Goal: Information Seeking & Learning: Learn about a topic

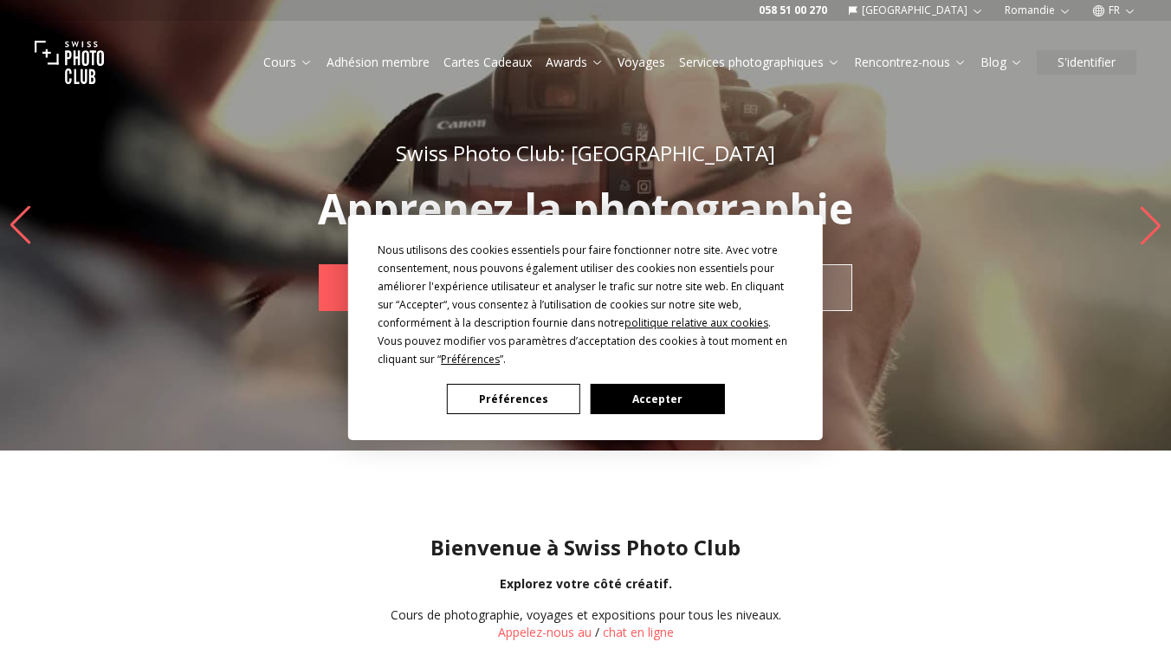
click at [661, 396] on button "Accepter" at bounding box center [656, 399] width 133 height 30
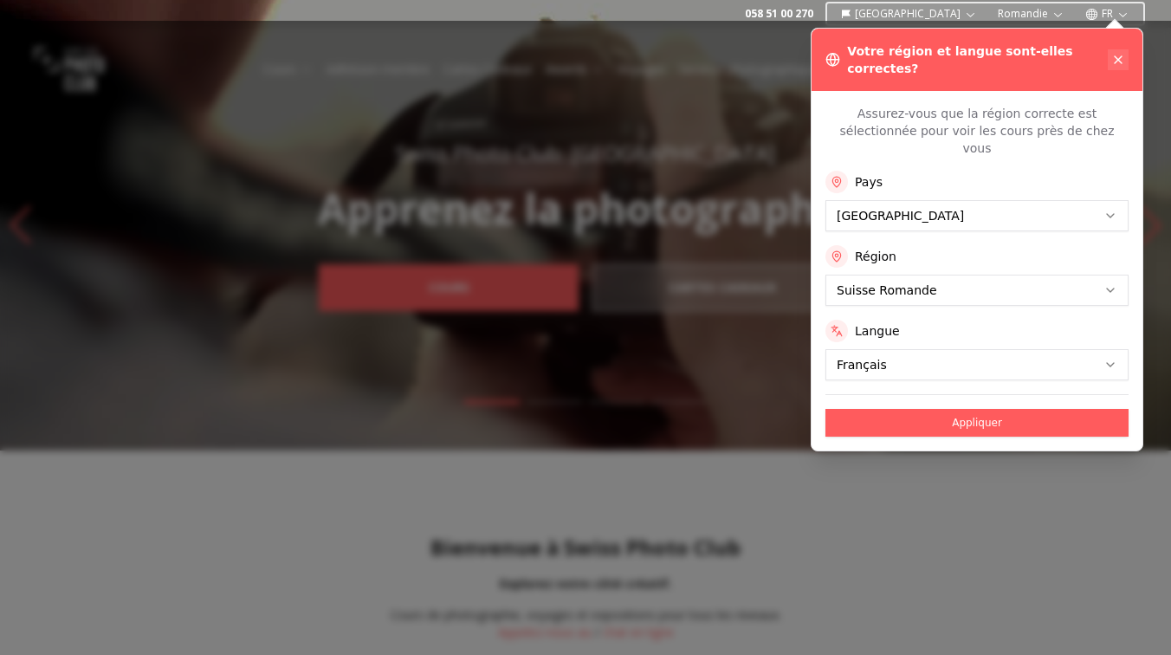
click at [1123, 53] on icon at bounding box center [1118, 60] width 14 height 14
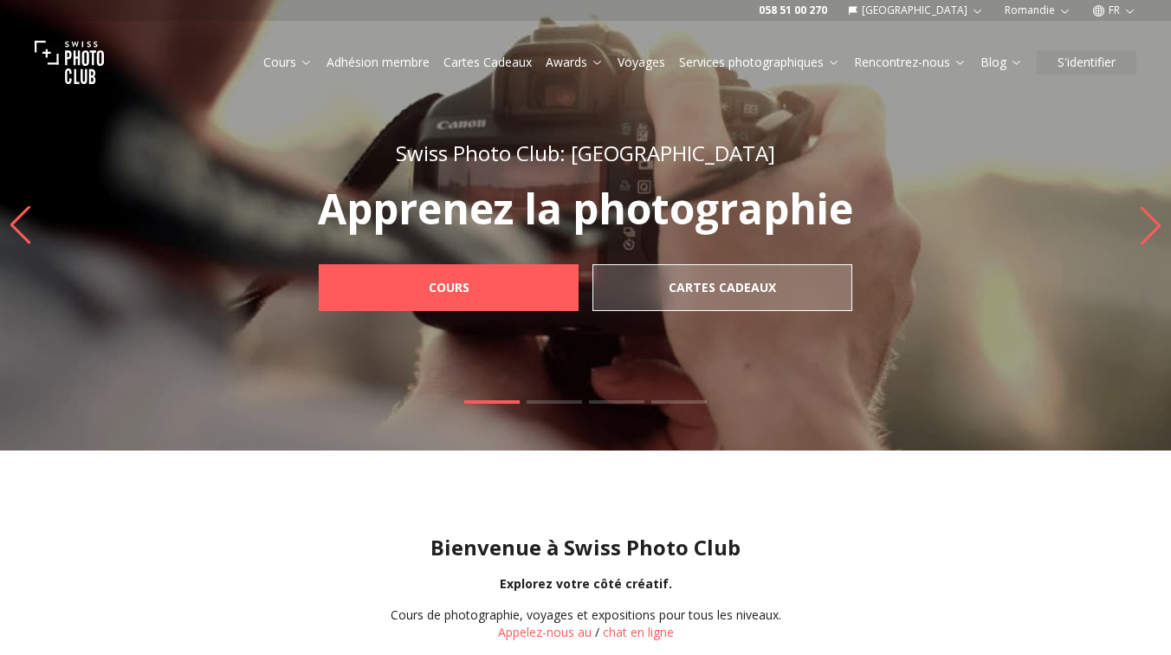
click at [1114, 2] on button "FR" at bounding box center [1114, 10] width 58 height 21
click at [1114, 74] on link "en" at bounding box center [1113, 79] width 35 height 21
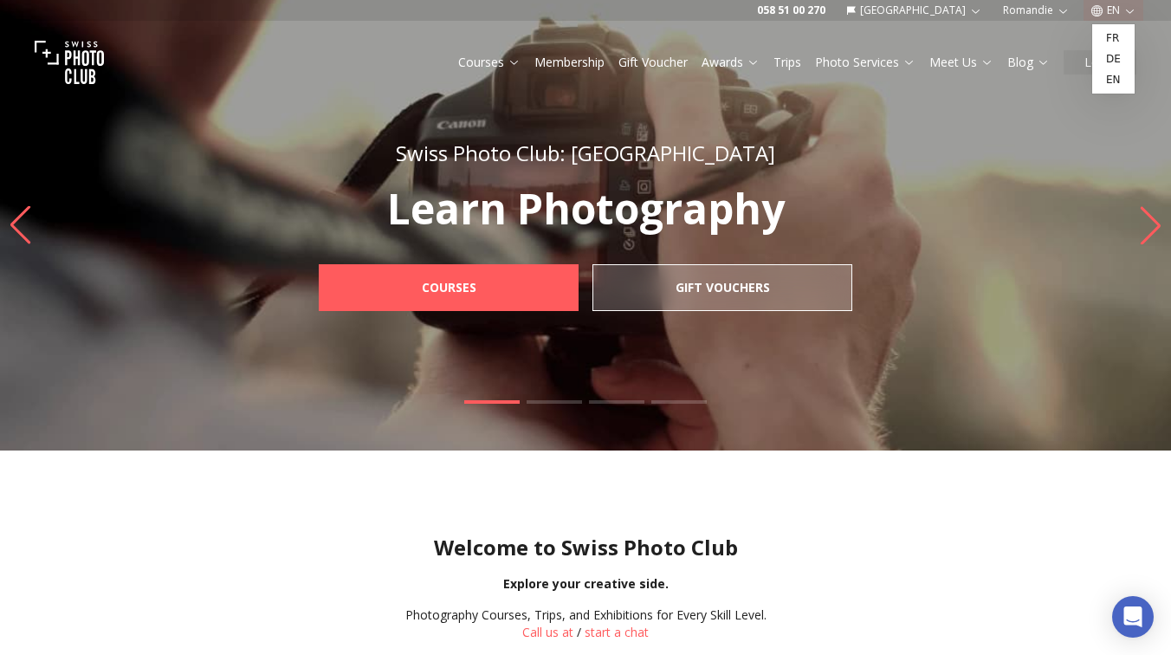
click at [878, 203] on p "Learn Photography" at bounding box center [586, 209] width 610 height 42
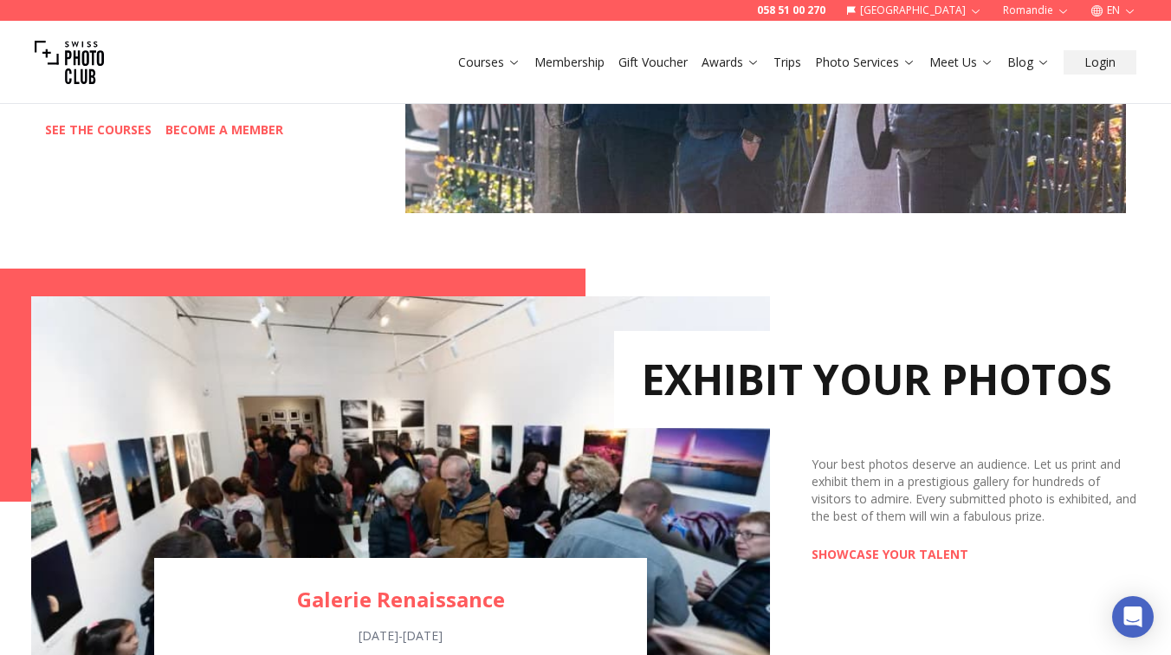
scroll to position [1306, 0]
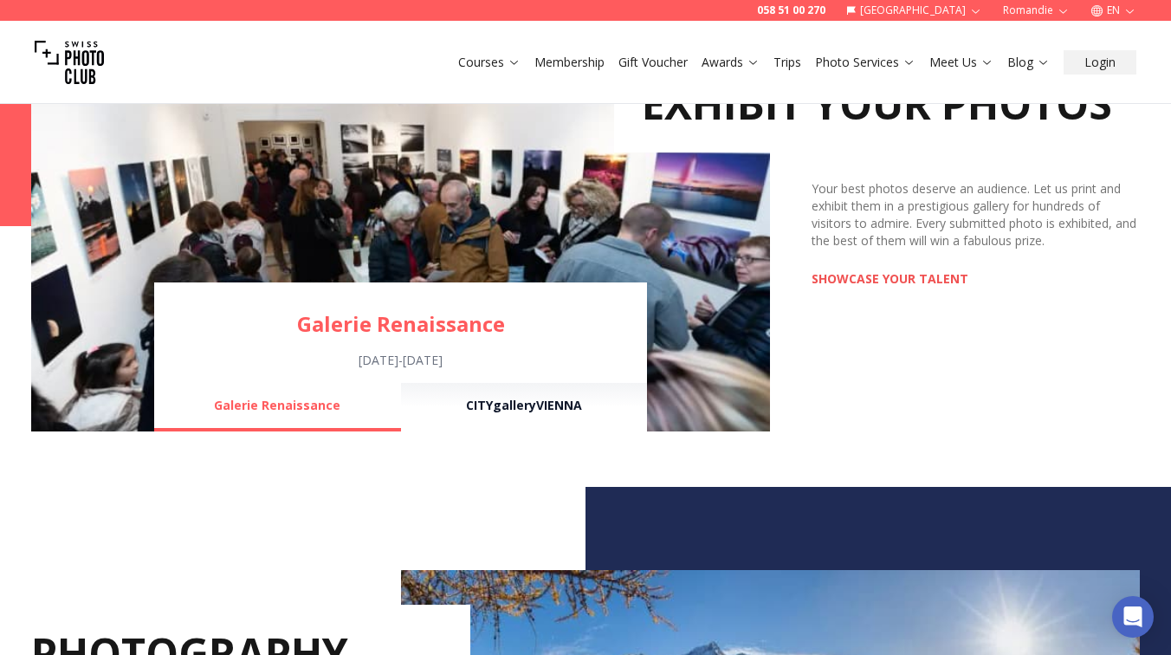
click at [895, 278] on link "SHOWCASE YOUR TALENT" at bounding box center [889, 278] width 157 height 17
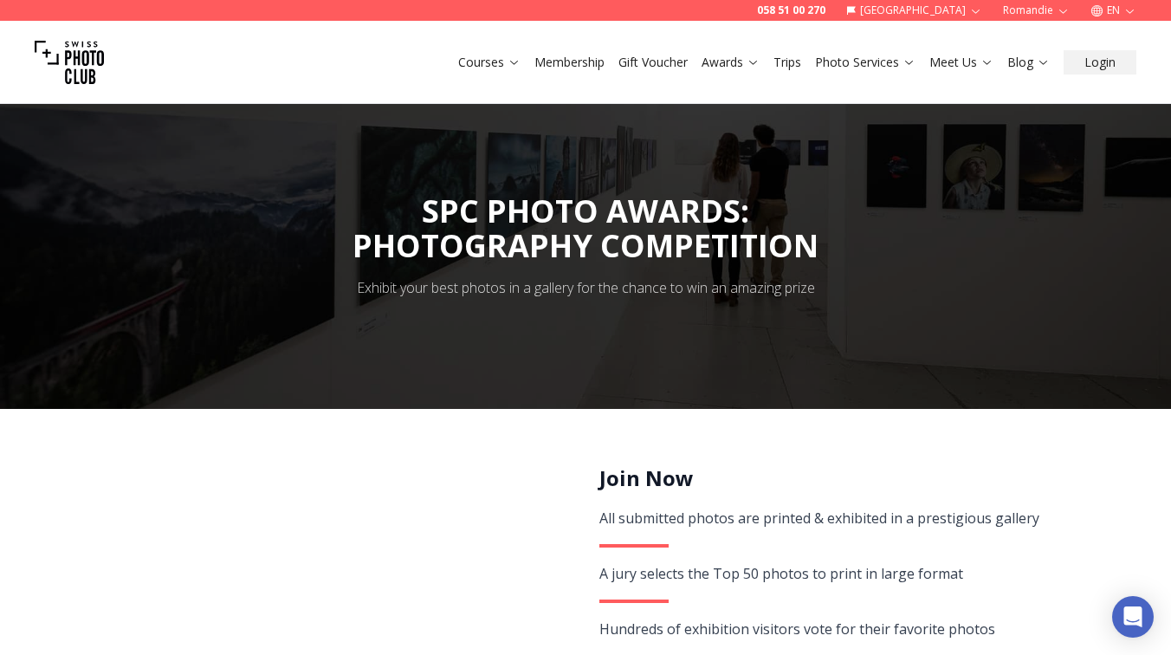
scroll to position [155, 0]
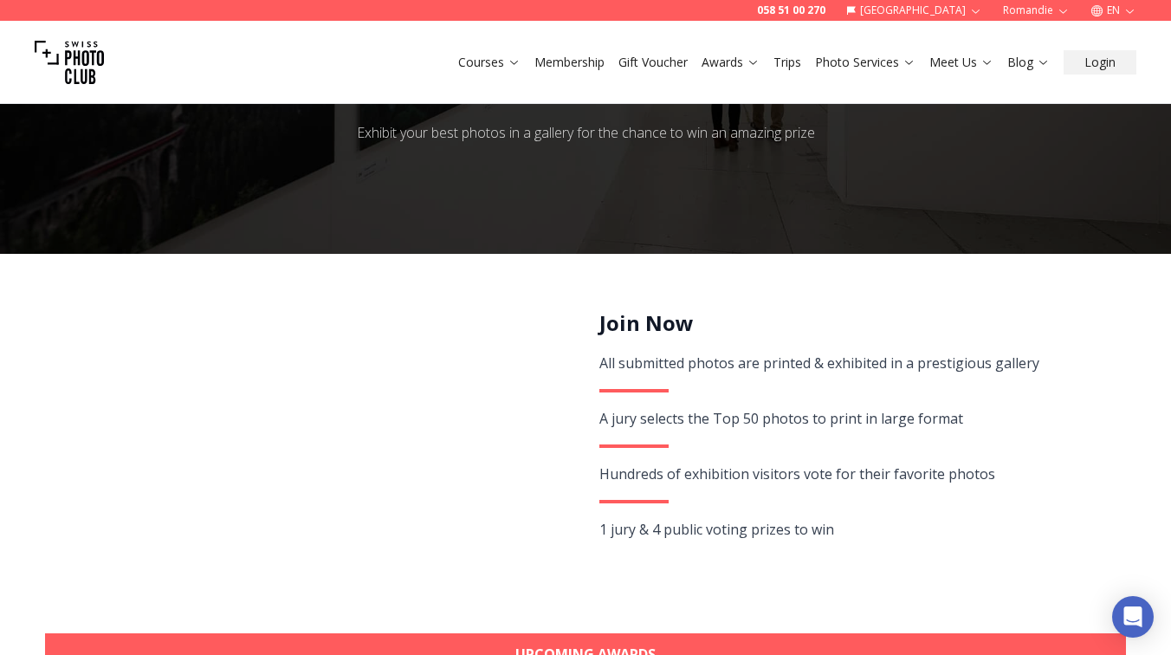
click at [839, 363] on div "All submitted photos are printed & exhibited in a prestigious gallery" at bounding box center [852, 363] width 506 height 24
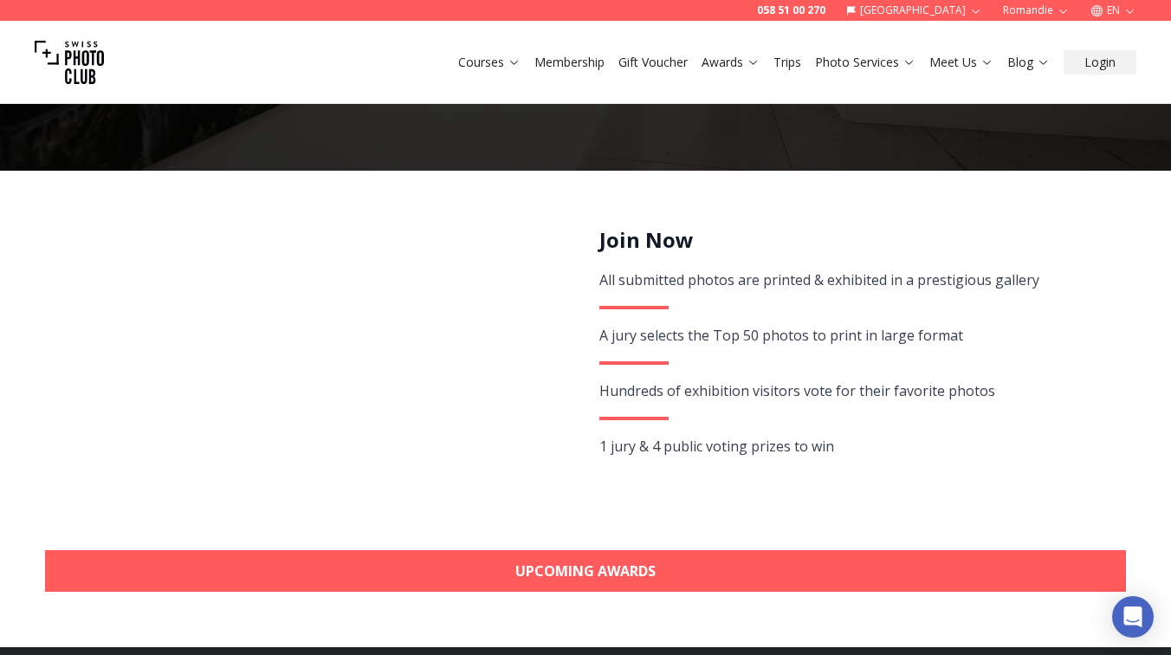
scroll to position [320, 0]
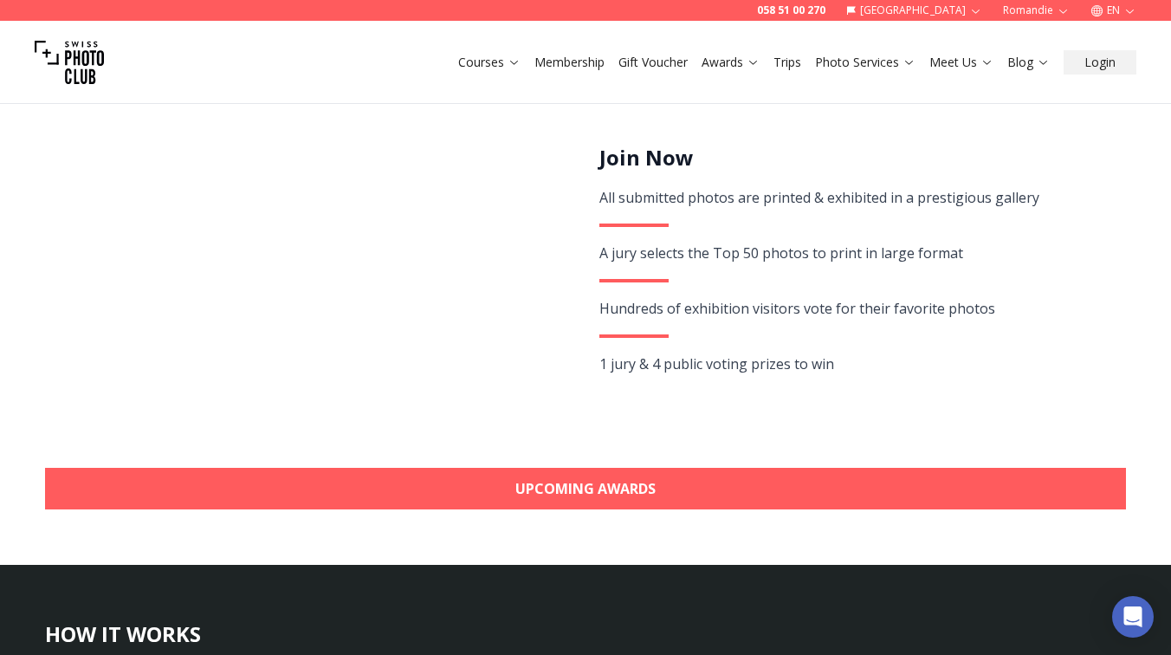
click at [839, 363] on div "1 jury & 4 public voting prizes to win" at bounding box center [852, 364] width 506 height 24
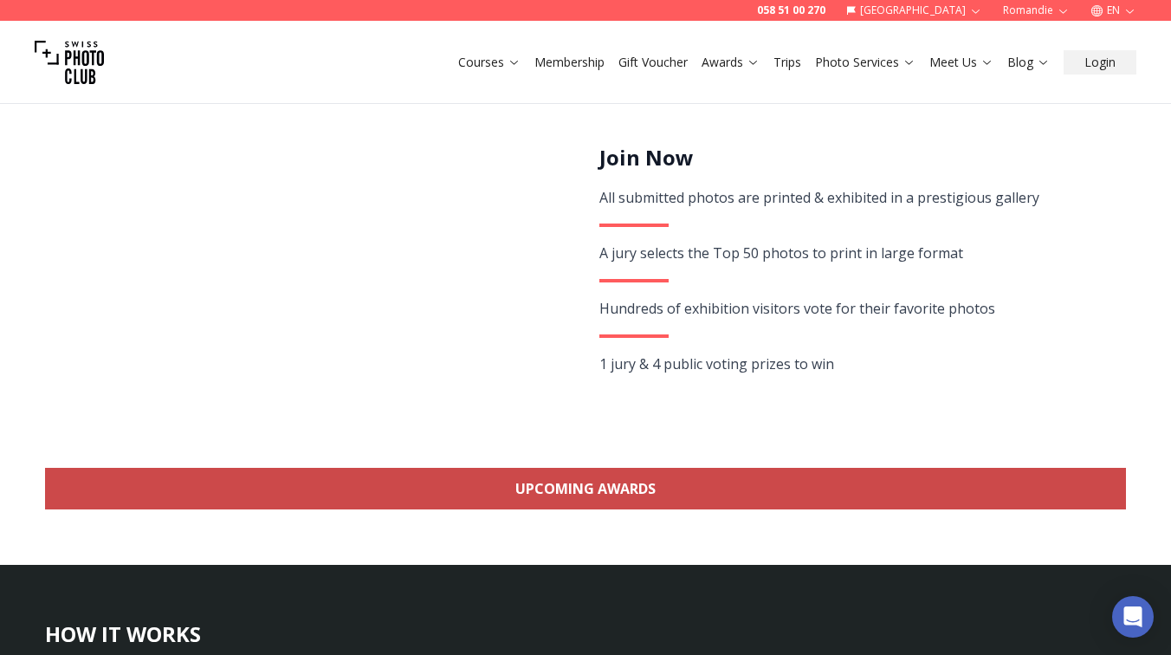
click at [533, 508] on link "Upcoming Awards" at bounding box center [585, 489] width 1081 height 42
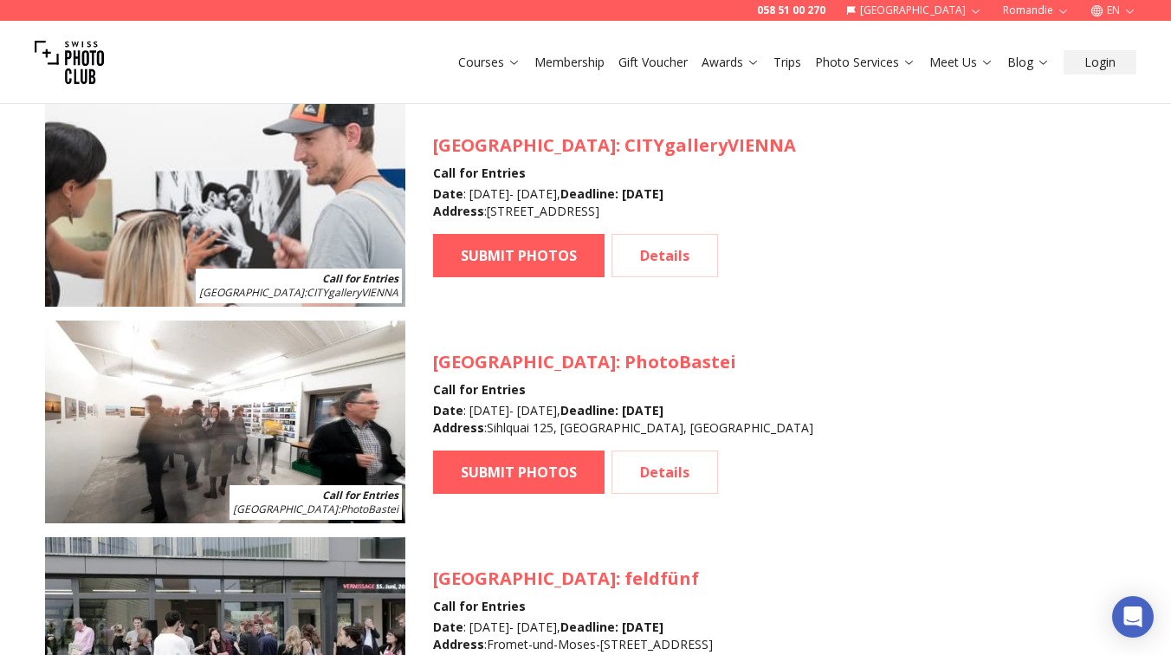
scroll to position [1691, 0]
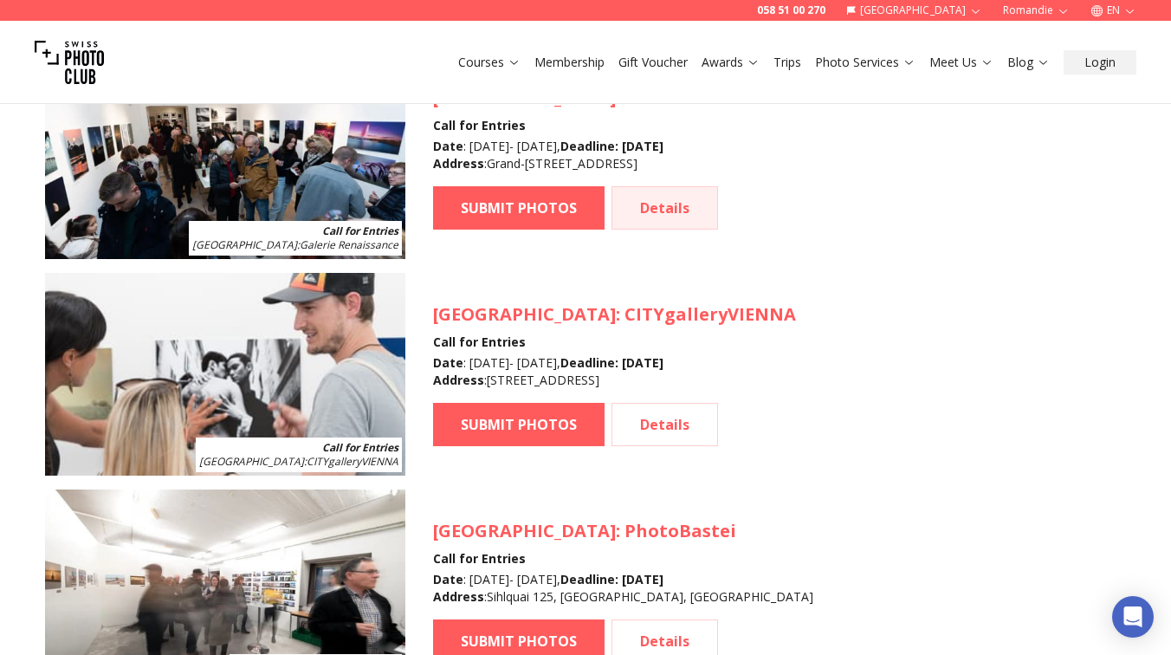
click at [624, 210] on link "Details" at bounding box center [664, 207] width 106 height 43
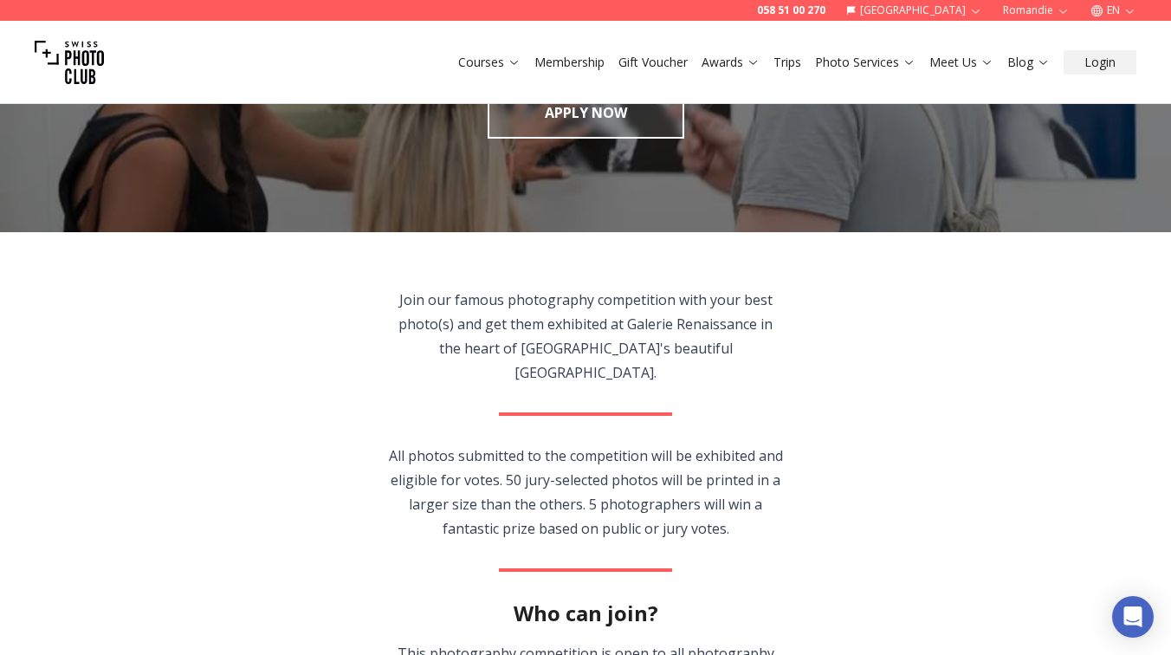
scroll to position [392, 0]
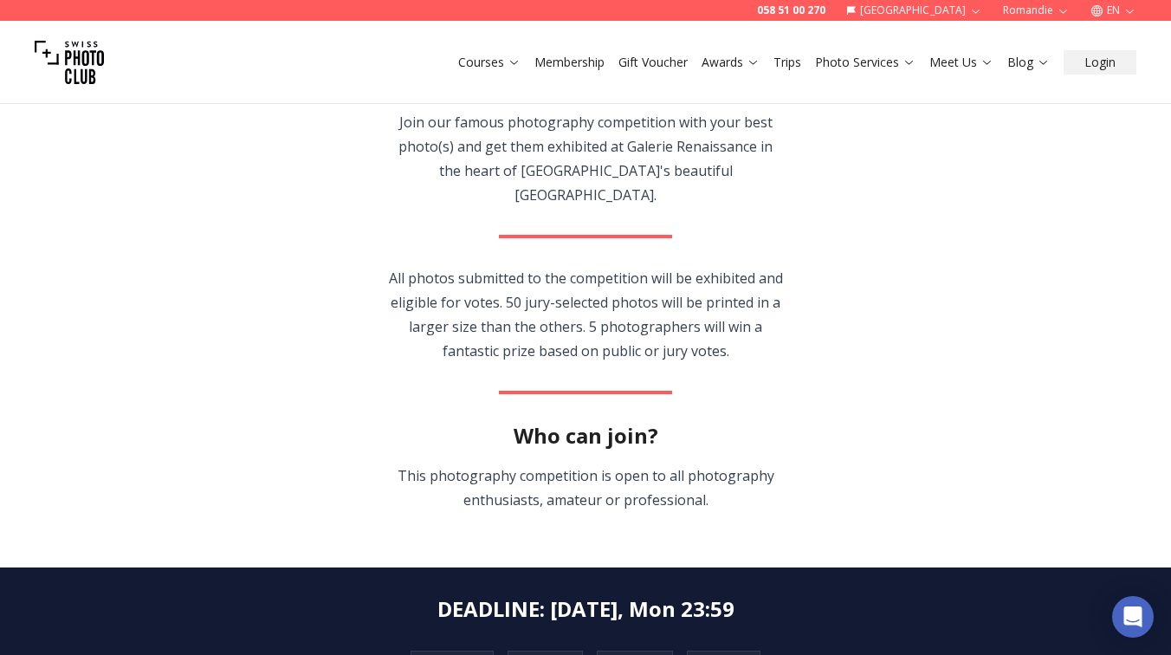
click at [635, 295] on p "All photos submitted to the competition will be exhibited and eligible for vote…" at bounding box center [586, 314] width 396 height 97
click at [698, 272] on p "All photos submitted to the competition will be exhibited and eligible for vote…" at bounding box center [586, 314] width 396 height 97
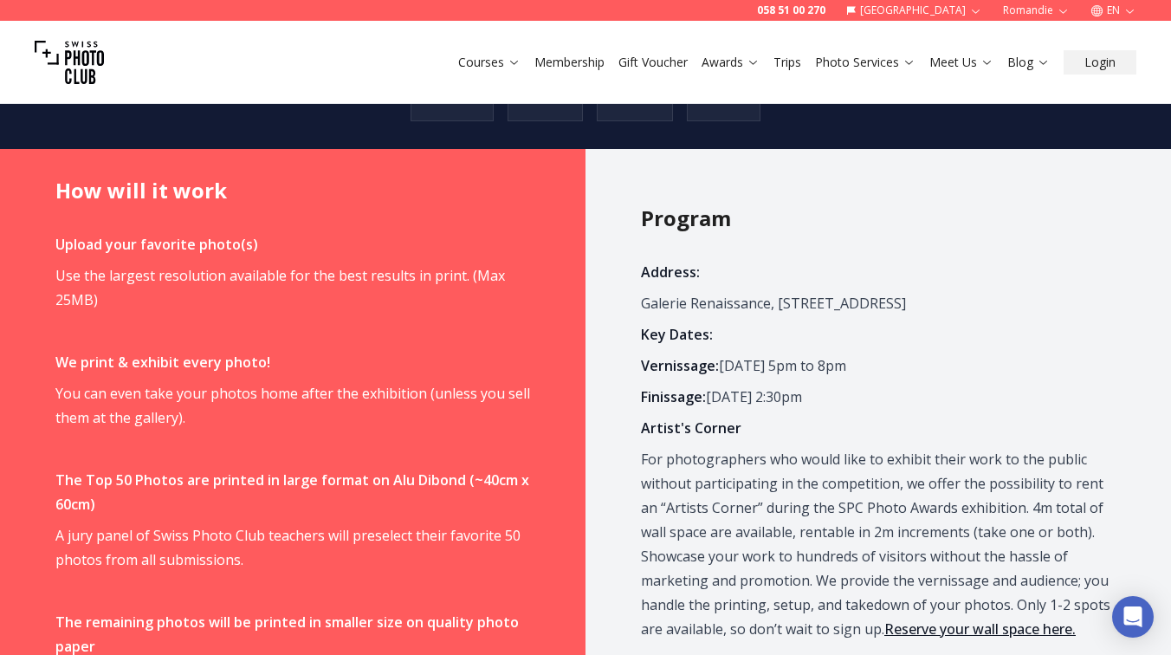
scroll to position [1074, 0]
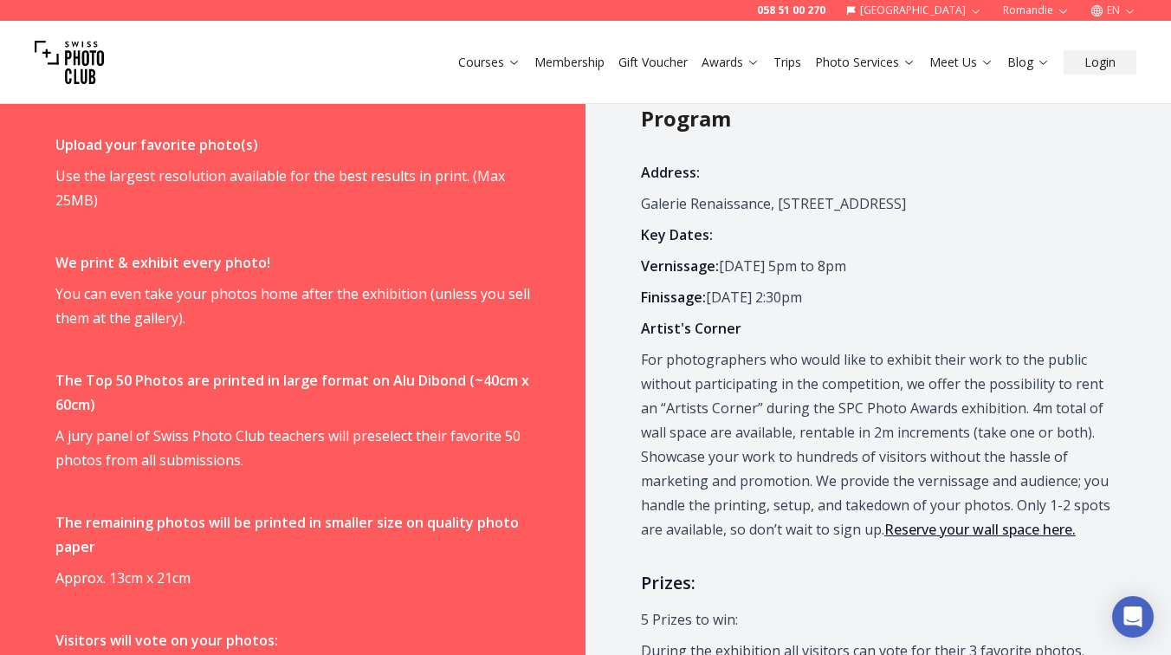
click at [427, 450] on span "Upload your favorite photo(s) Use the largest resolution available for the best…" at bounding box center [292, 527] width 474 height 790
click at [427, 423] on p "A jury panel of Swiss Photo Club teachers will preselect their favorite 50 phot…" at bounding box center [292, 447] width 474 height 48
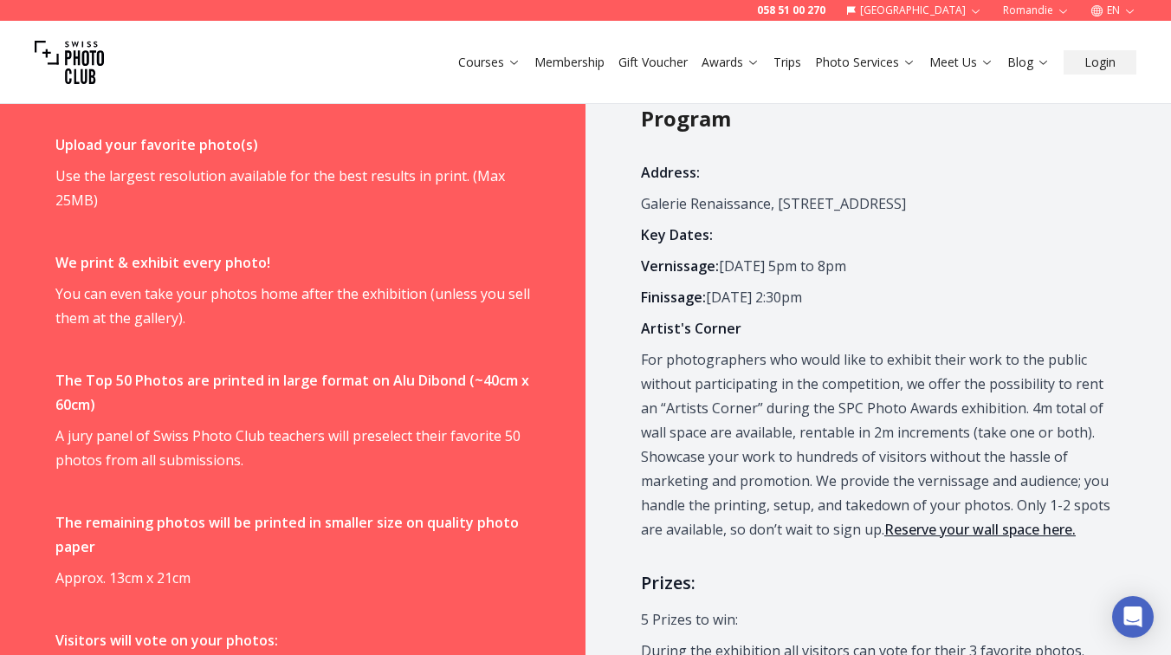
click at [427, 423] on p "A jury panel of Swiss Photo Club teachers will preselect their favorite 50 phot…" at bounding box center [292, 447] width 474 height 48
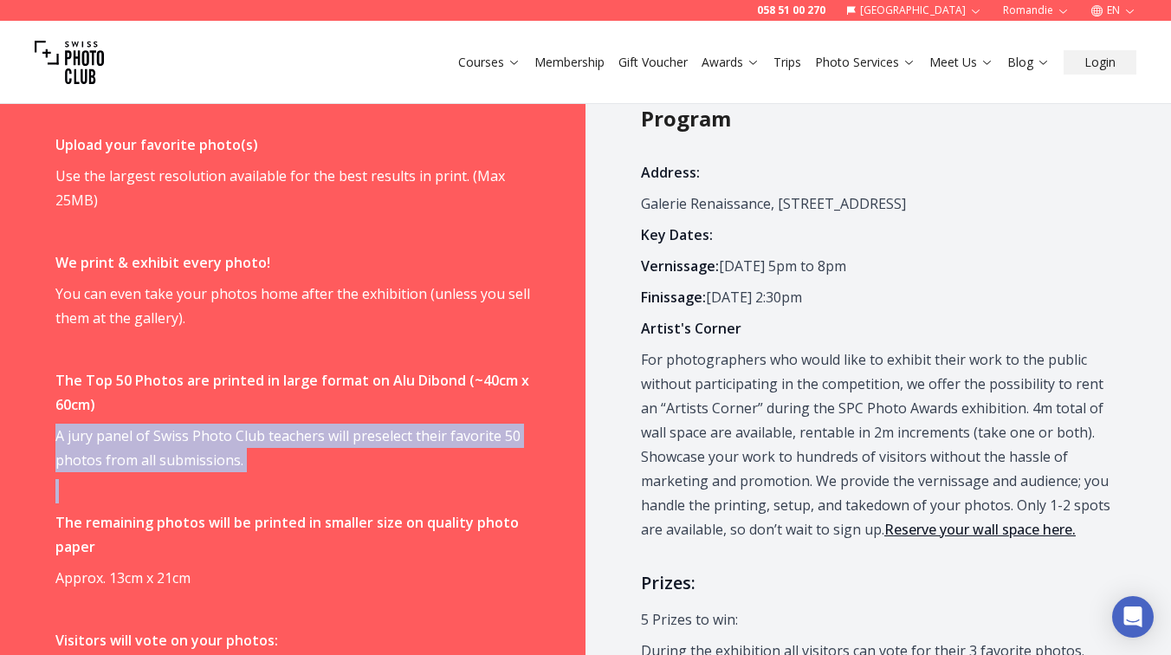
click at [407, 510] on p "The remaining photos will be printed in smaller size on quality photo paper" at bounding box center [292, 534] width 474 height 48
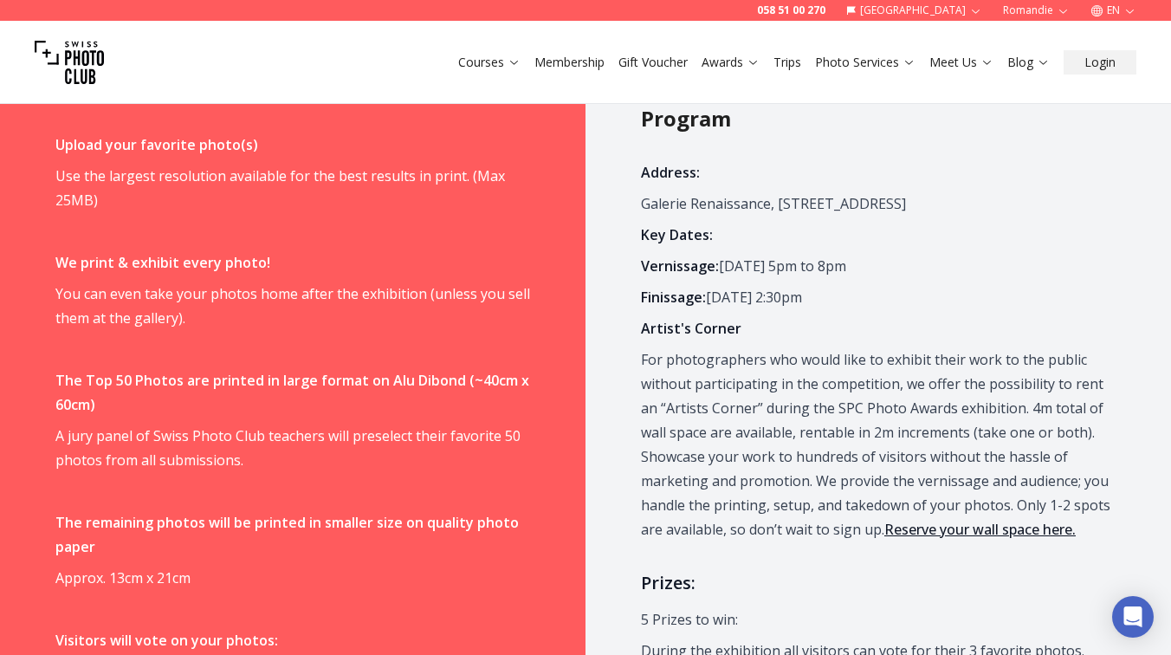
click at [407, 510] on p "The remaining photos will be printed in smaller size on quality photo paper" at bounding box center [292, 534] width 474 height 48
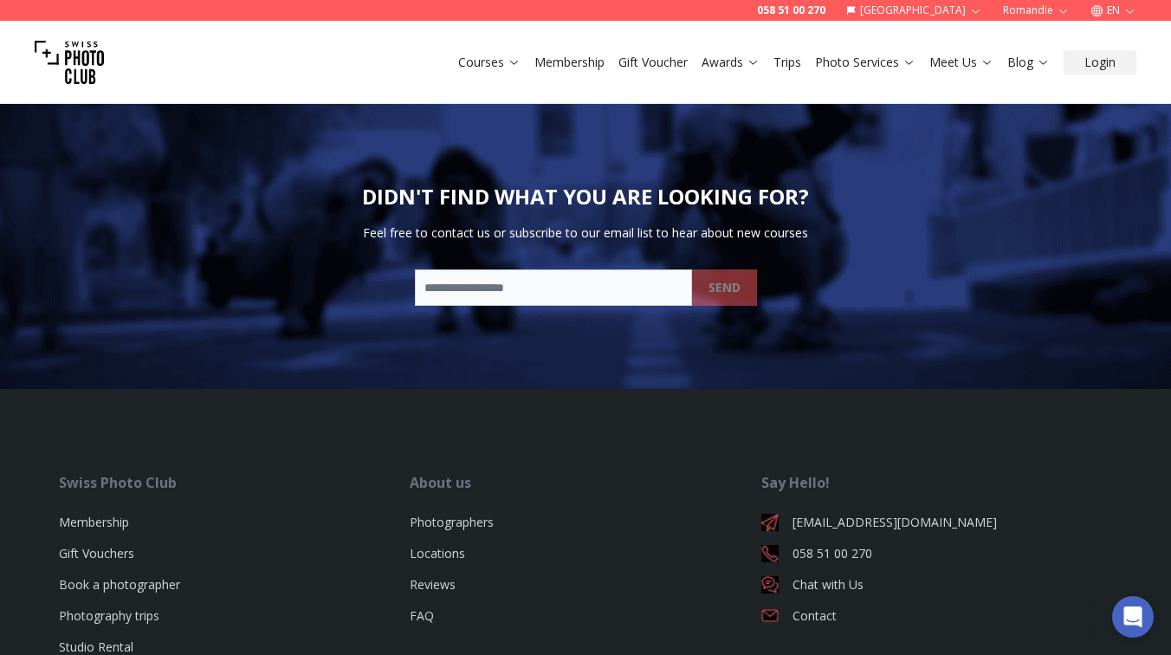
scroll to position [5174, 0]
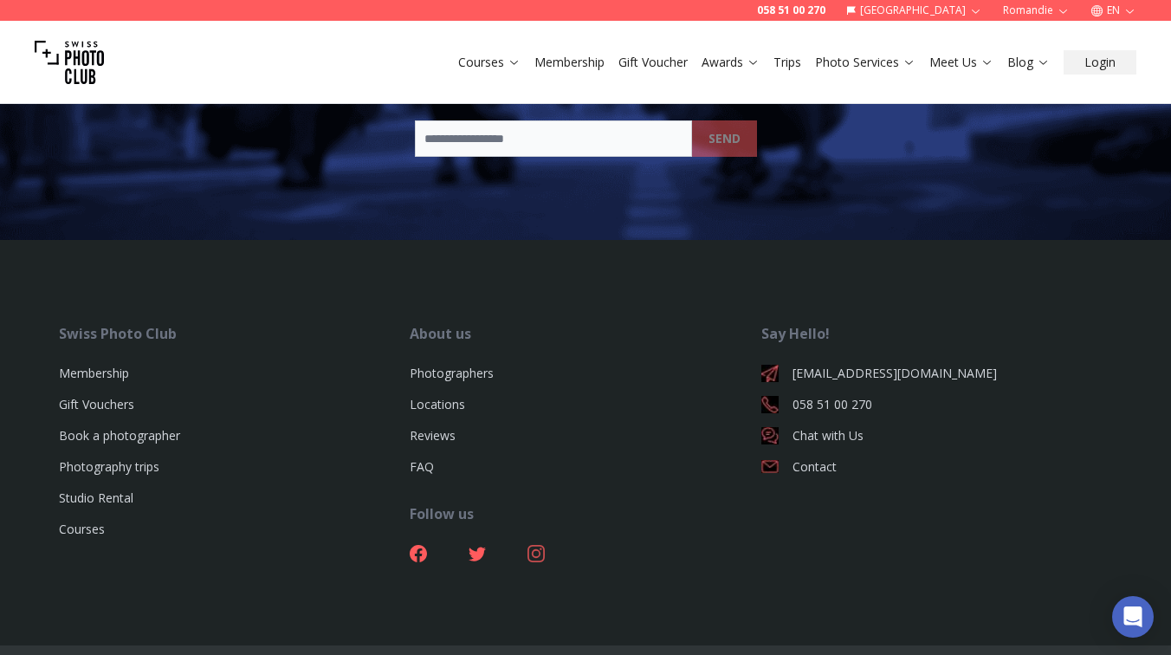
click at [537, 545] on icon at bounding box center [535, 553] width 17 height 17
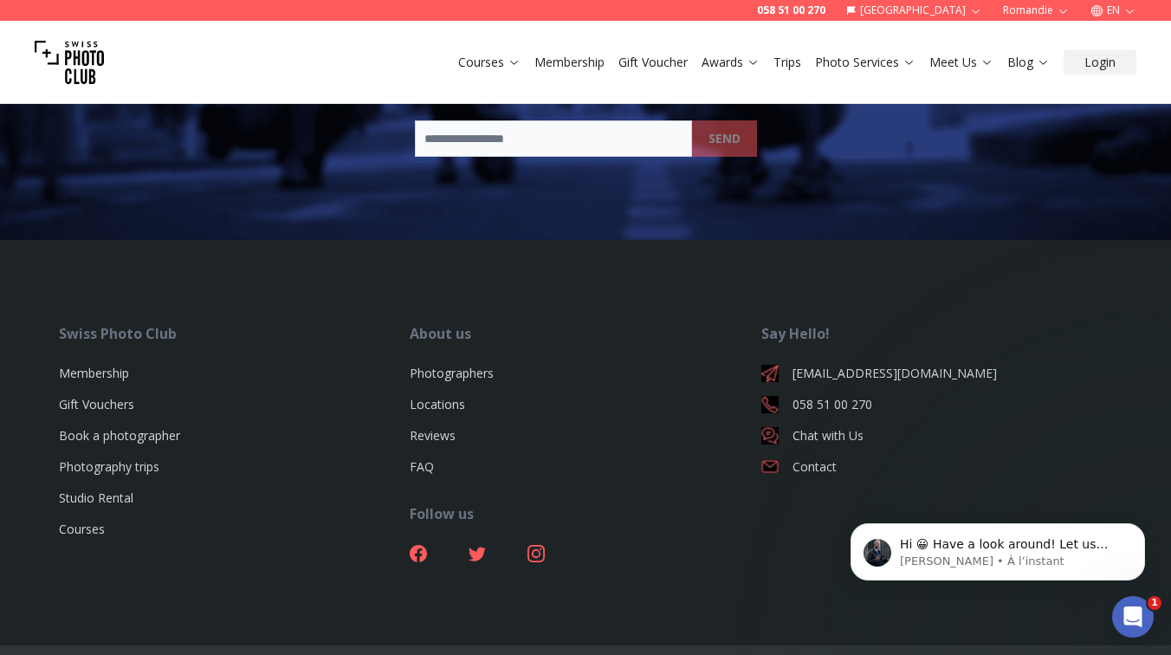
scroll to position [0, 0]
